Goal: Leave review/rating: Share an evaluation or opinion about a product, service, or content

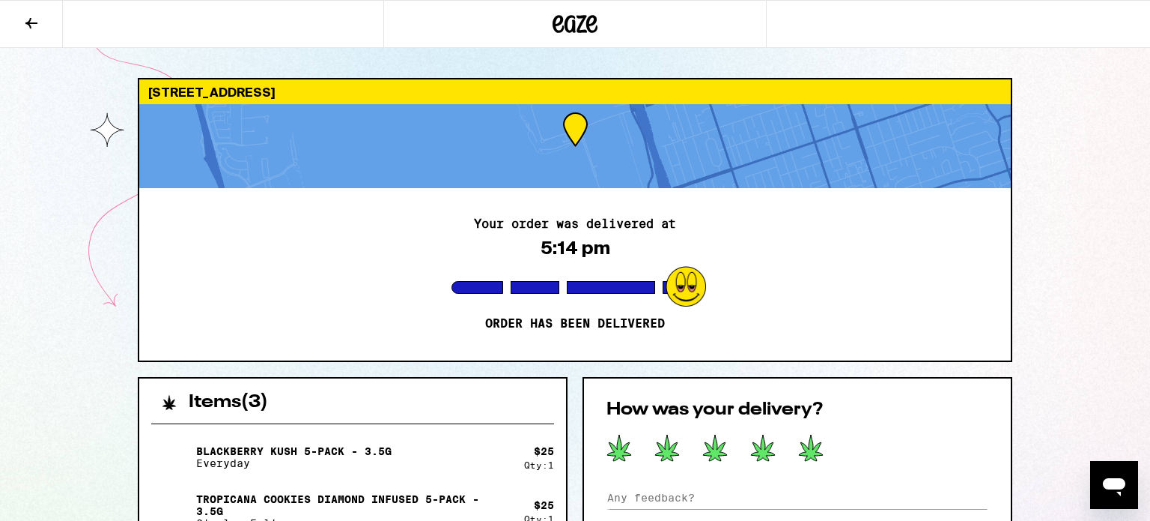
click at [821, 447] on icon at bounding box center [810, 448] width 25 height 28
click at [702, 489] on input at bounding box center [798, 497] width 382 height 22
type input "very friendly and was in correct location."
drag, startPoint x: 583, startPoint y: 316, endPoint x: 524, endPoint y: 306, distance: 60.0
click at [589, 306] on div "Your order was delivered at 5:14 pm Order has been delivered" at bounding box center [575, 274] width 872 height 172
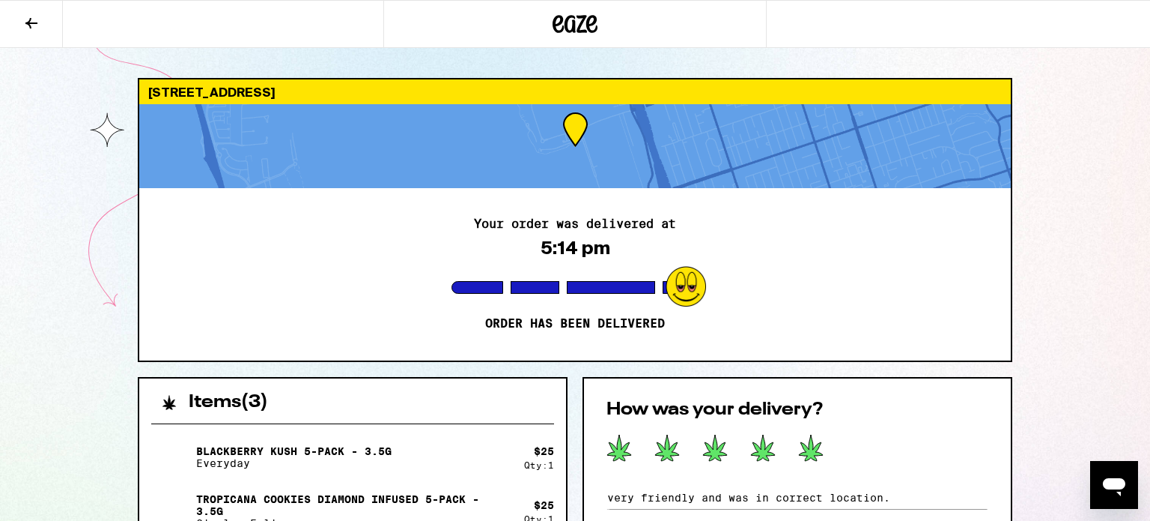
click at [719, 275] on div "Your order was delivered at 5:14 pm Order has been delivered" at bounding box center [575, 274] width 872 height 172
drag, startPoint x: 1000, startPoint y: 264, endPoint x: 1009, endPoint y: 258, distance: 10.8
click at [1010, 278] on div "Your order was delivered at 5:14 pm Order has been delivered" at bounding box center [575, 274] width 872 height 172
click at [1020, 208] on div "550 Marina Pkwy Chula Vista 91910 Your order was delivered at 5:14 pm Order has…" at bounding box center [575, 530] width 899 height 905
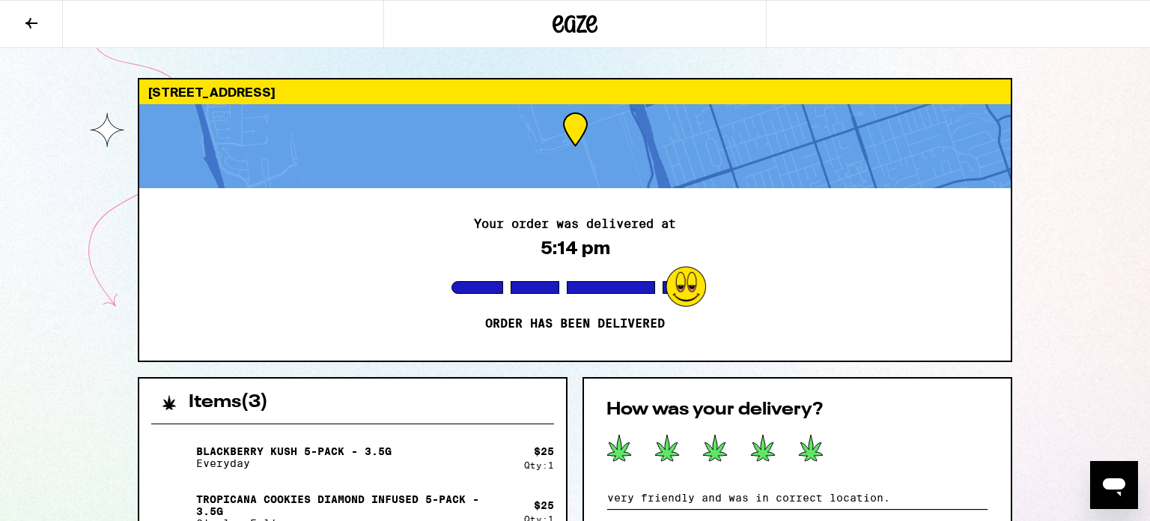
click at [691, 500] on input "very friendly and was in correct location." at bounding box center [798, 497] width 382 height 22
click at [583, 357] on div "Your order was delivered at 5:14 pm Order has been delivered" at bounding box center [575, 274] width 872 height 172
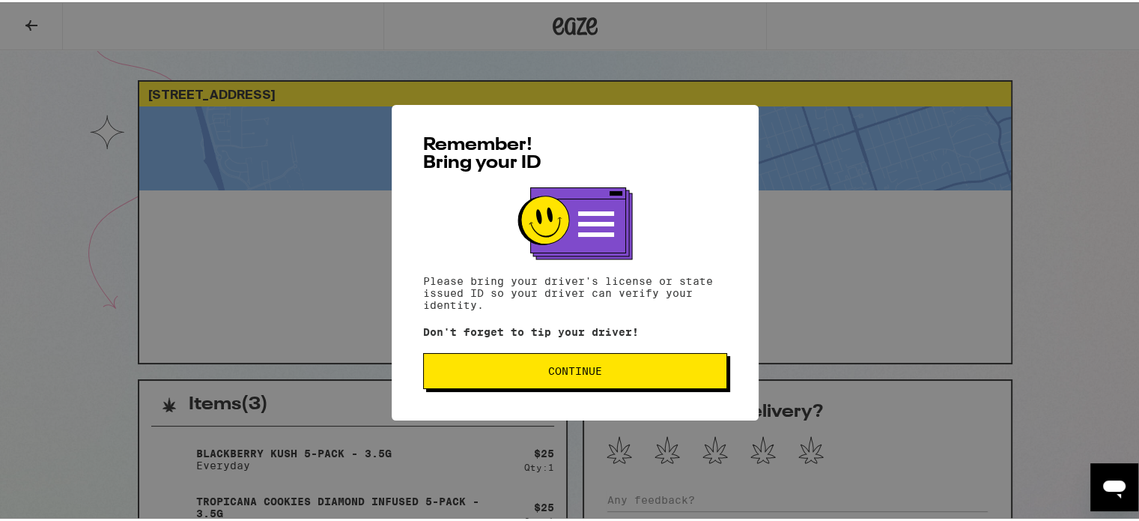
click at [620, 369] on span "Continue" at bounding box center [575, 368] width 279 height 10
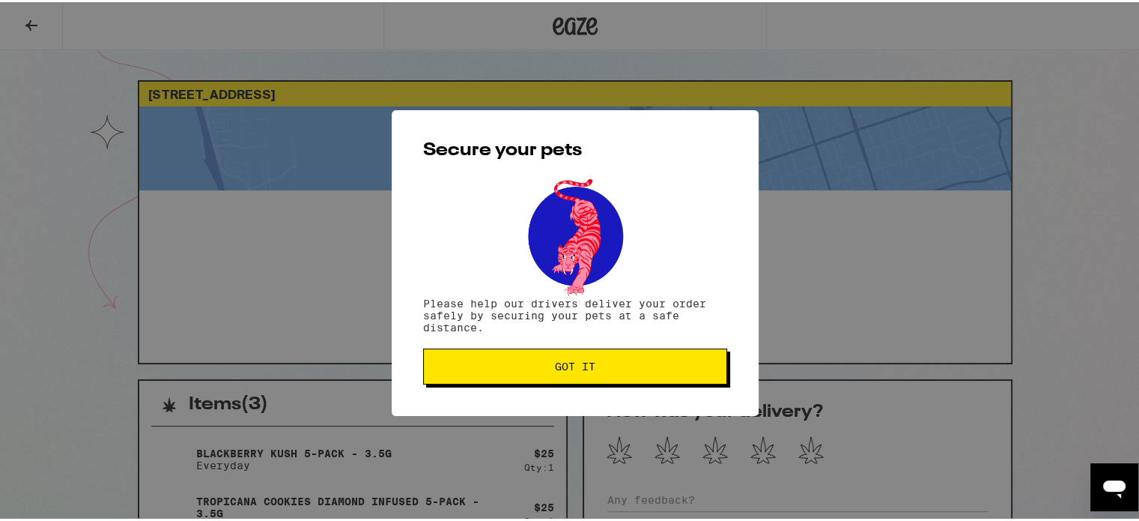
click at [573, 378] on button "Got it" at bounding box center [575, 364] width 304 height 36
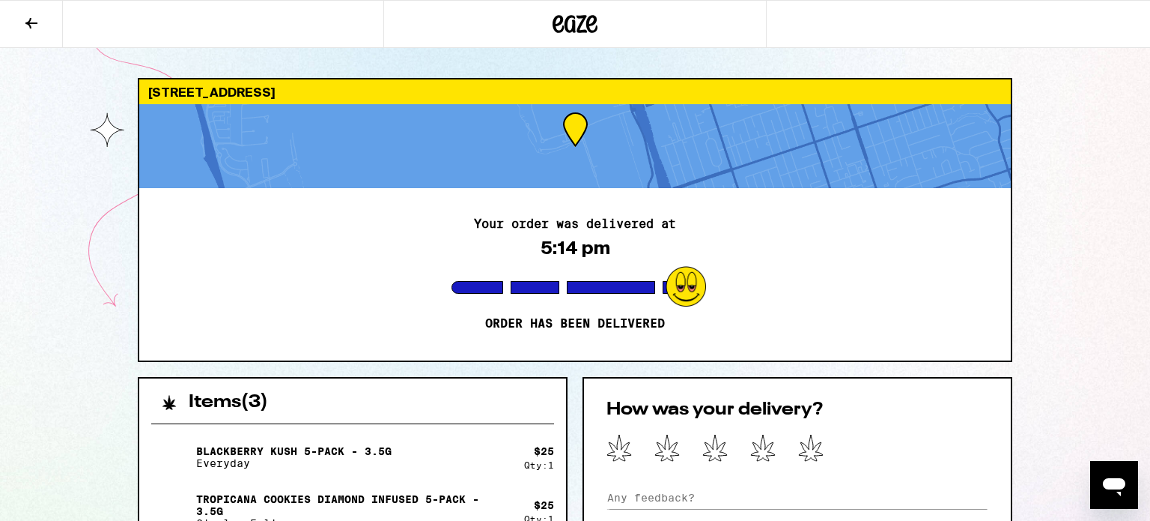
drag, startPoint x: 0, startPoint y: 291, endPoint x: 8, endPoint y: 298, distance: 10.6
click at [8, 298] on div "[STREET_ADDRESS] Your order was delivered at 5:14 pm Order has been delivered I…" at bounding box center [575, 520] width 1150 height 1040
drag, startPoint x: 1, startPoint y: 284, endPoint x: 63, endPoint y: 250, distance: 70.1
click at [19, 283] on div "[STREET_ADDRESS] Your order was delivered at 5:14 pm Order has been delivered I…" at bounding box center [575, 520] width 1150 height 1040
click at [66, 252] on div "[STREET_ADDRESS] Your order was delivered at 5:14 pm Order has been delivered I…" at bounding box center [575, 520] width 1150 height 1040
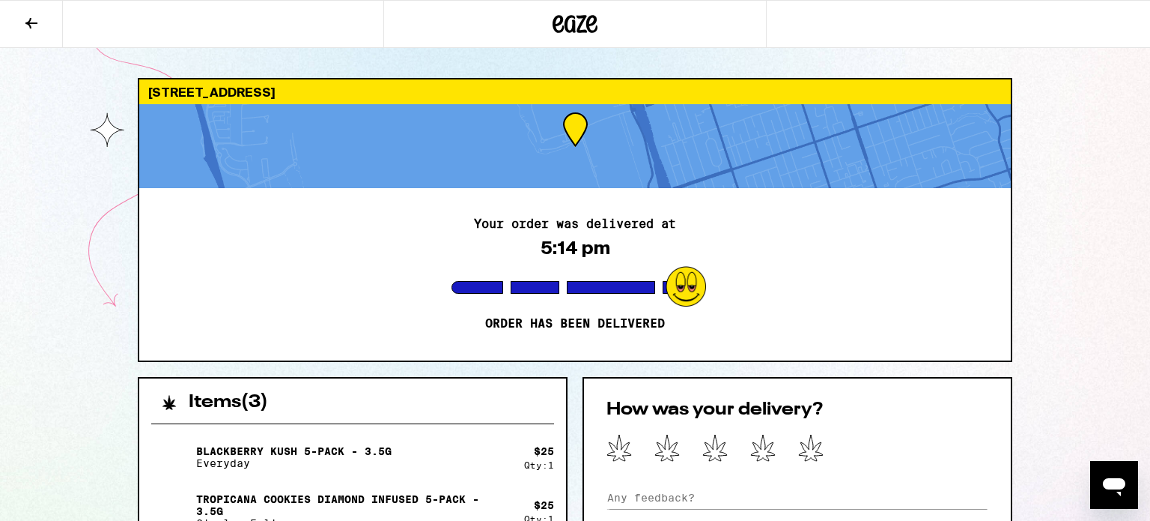
drag, startPoint x: 103, startPoint y: 291, endPoint x: 84, endPoint y: 270, distance: 28.6
click at [97, 285] on div "[STREET_ADDRESS] Your order was delivered at 5:14 pm Order has been delivered I…" at bounding box center [575, 520] width 1150 height 1040
click at [822, 442] on icon at bounding box center [810, 448] width 25 height 28
click at [683, 500] on input at bounding box center [798, 497] width 382 height 22
paste input "very friendly and was in correct location."
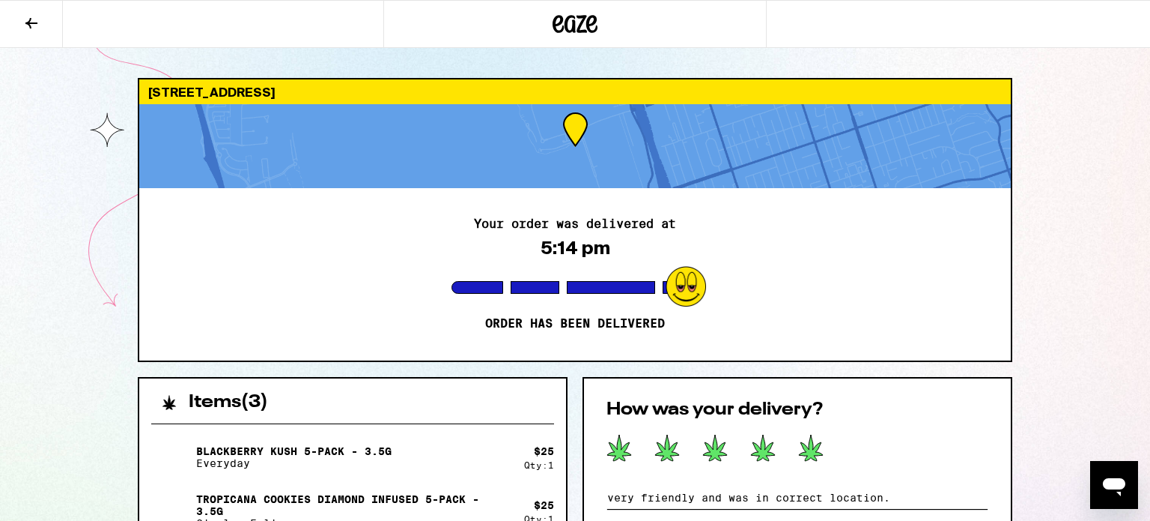
type input "very friendly and was in correct location."
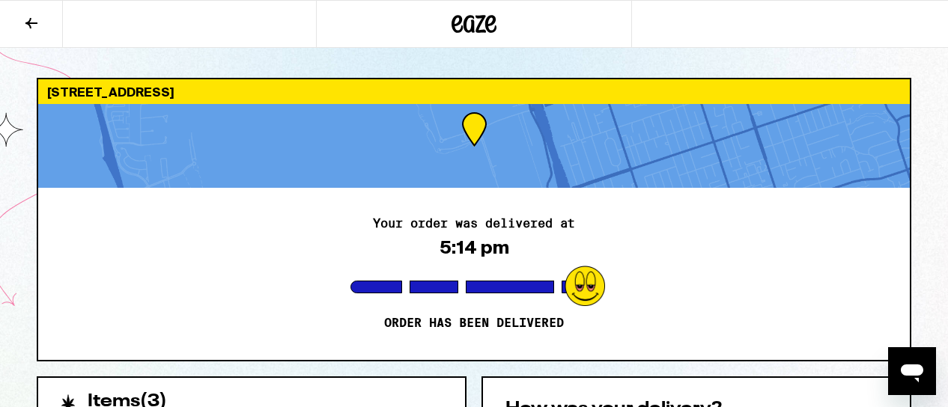
click at [792, 300] on div "Your order was delivered at 5:14 pm Order has been delivered" at bounding box center [474, 274] width 872 height 172
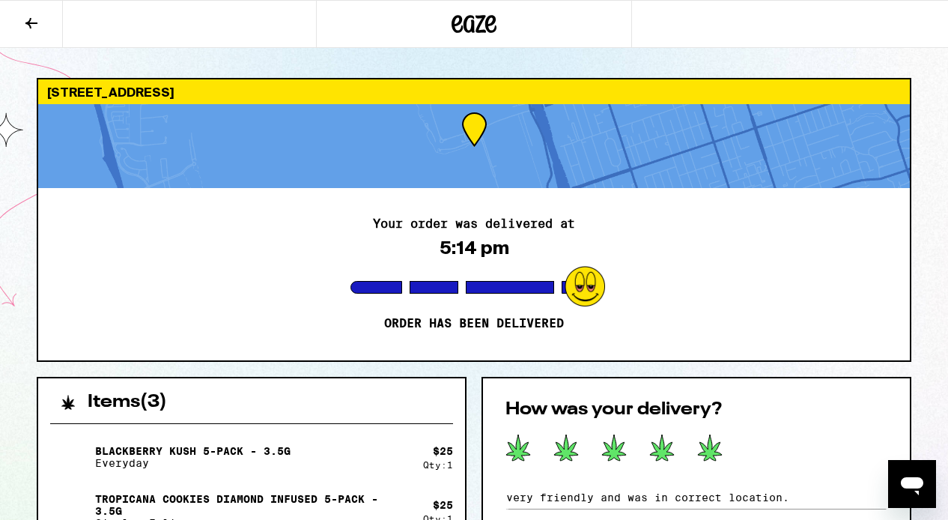
click at [310, 397] on div "Items ( 3 )" at bounding box center [251, 394] width 427 height 33
click at [311, 398] on div "Items ( 3 )" at bounding box center [251, 394] width 427 height 33
click at [312, 399] on div "Items ( 3 )" at bounding box center [251, 394] width 427 height 33
